Goal: Information Seeking & Learning: Learn about a topic

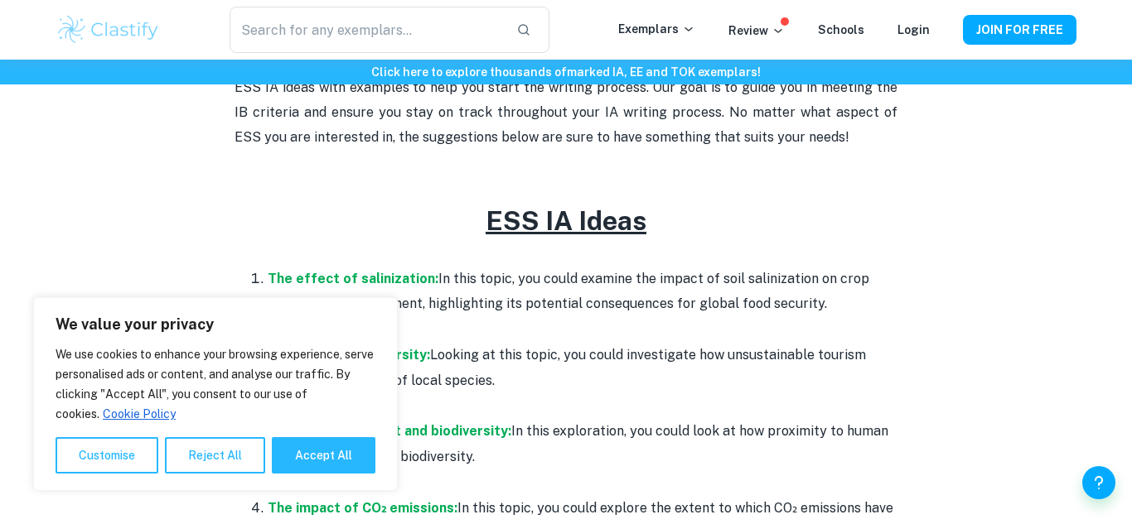
scroll to position [674, 0]
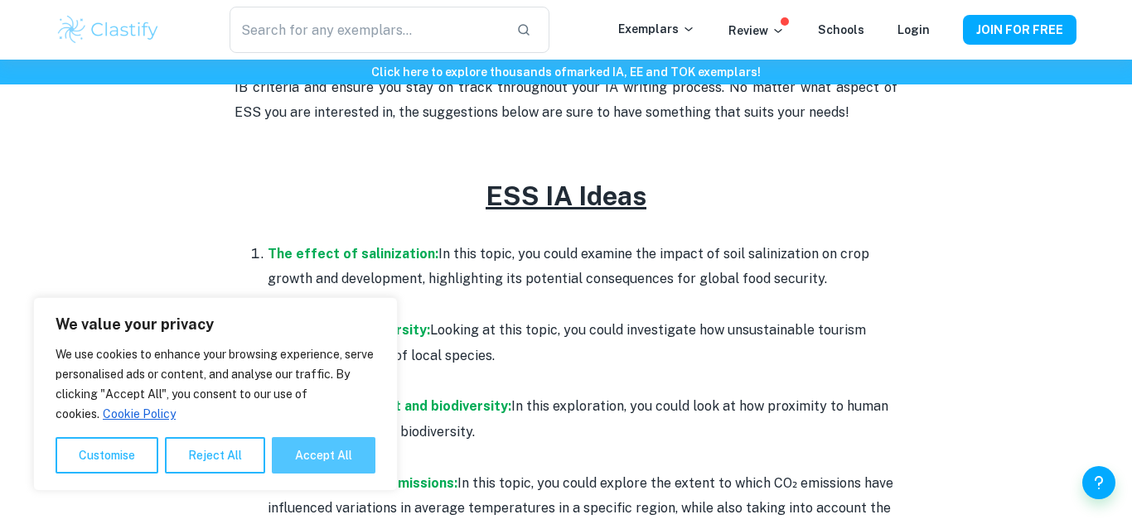
click at [297, 460] on button "Accept All" at bounding box center [324, 455] width 104 height 36
checkbox input "true"
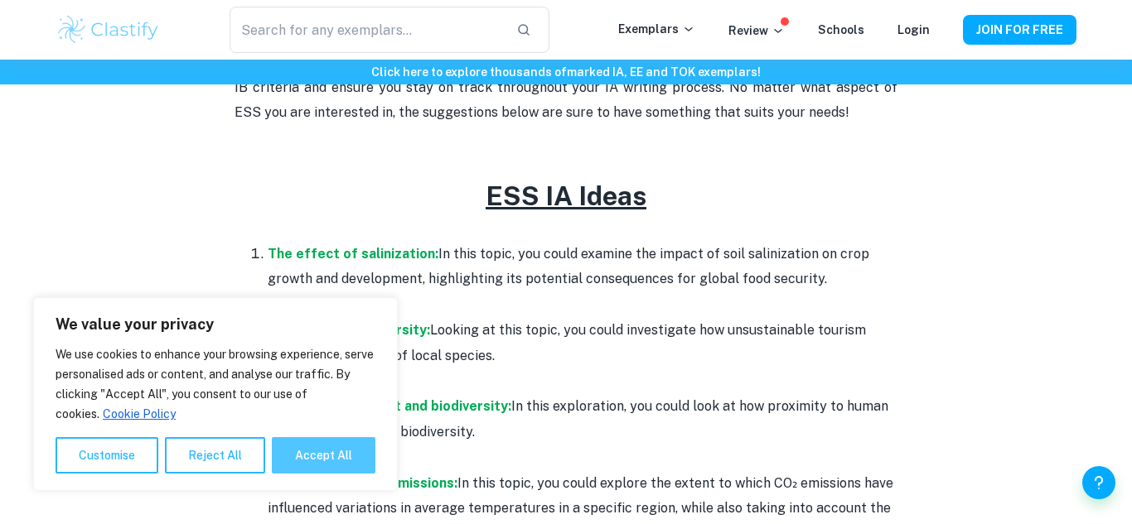
checkbox input "true"
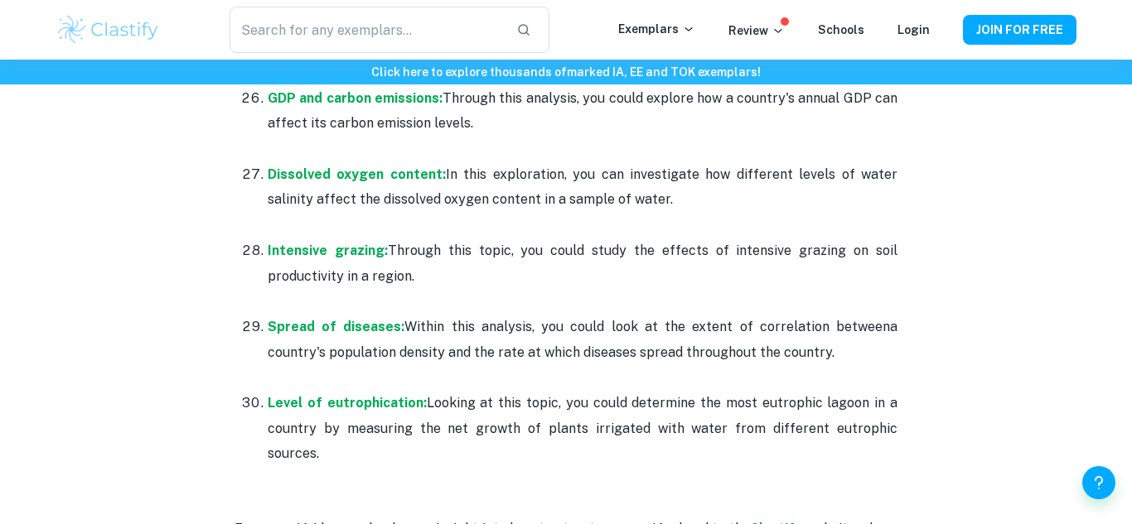
scroll to position [3243, 0]
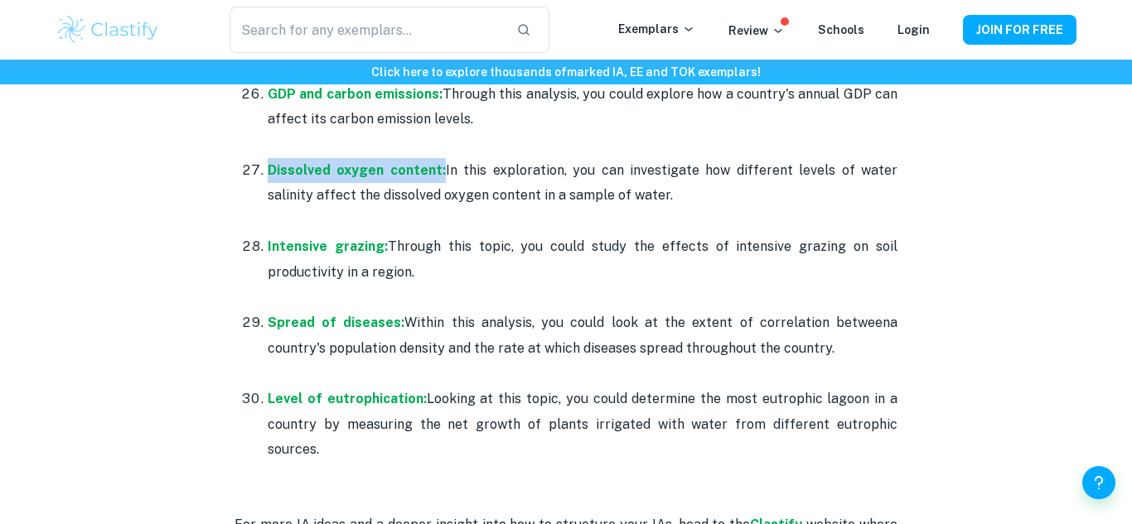
click at [491, 285] on p at bounding box center [583, 297] width 630 height 25
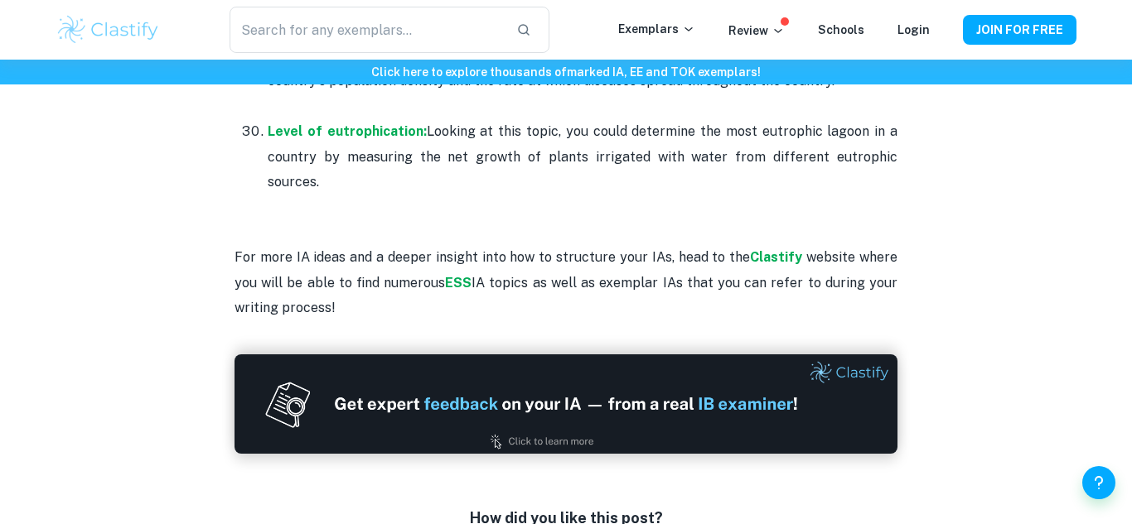
scroll to position [3512, 0]
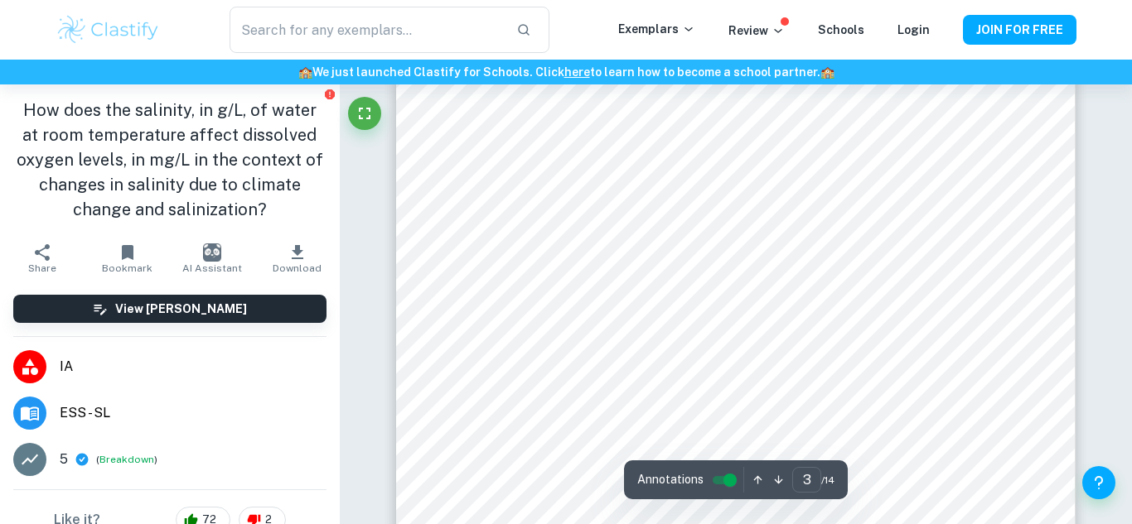
scroll to position [2379, 0]
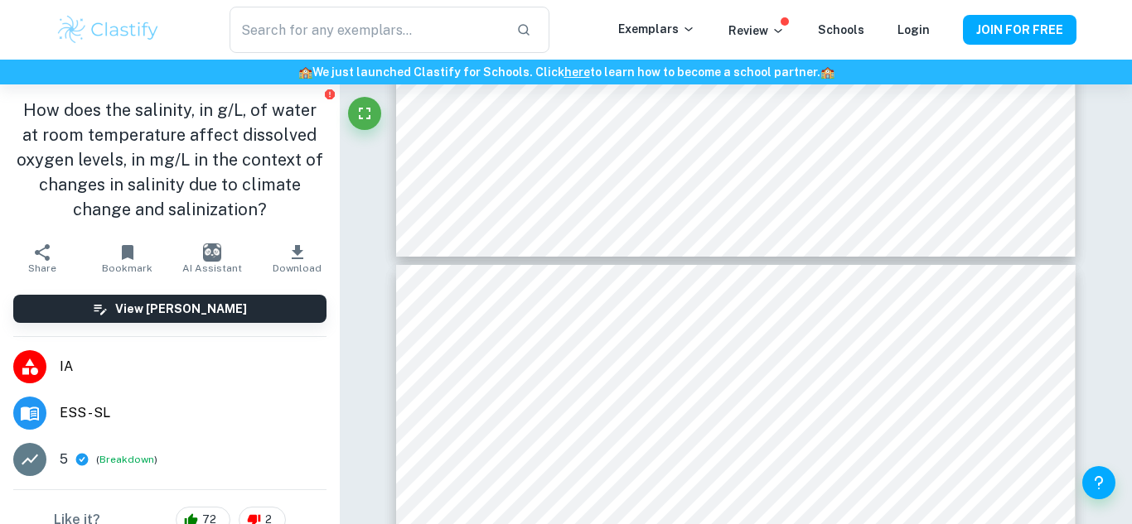
type input "4"
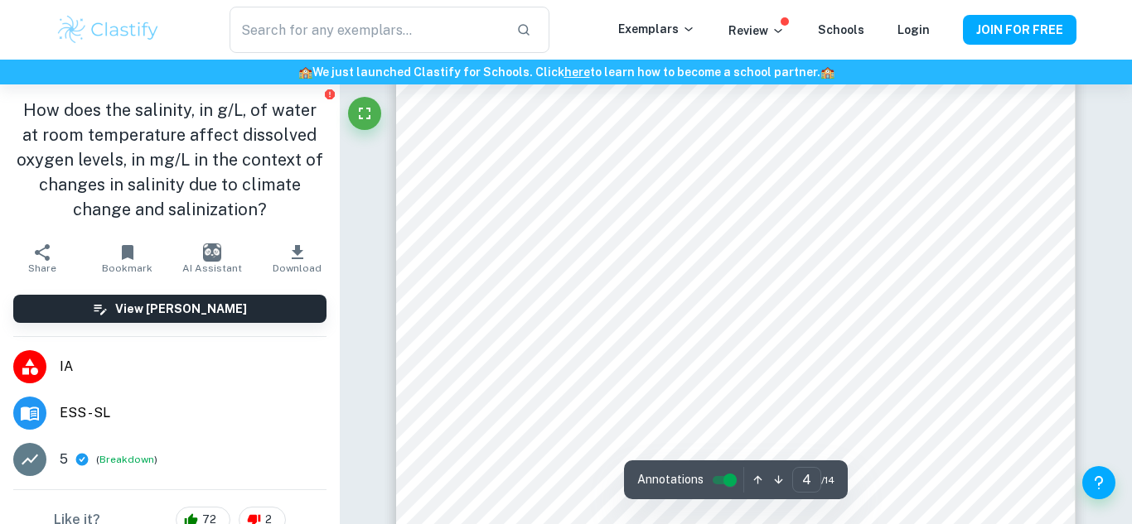
scroll to position [2969, 0]
